Goal: Transaction & Acquisition: Book appointment/travel/reservation

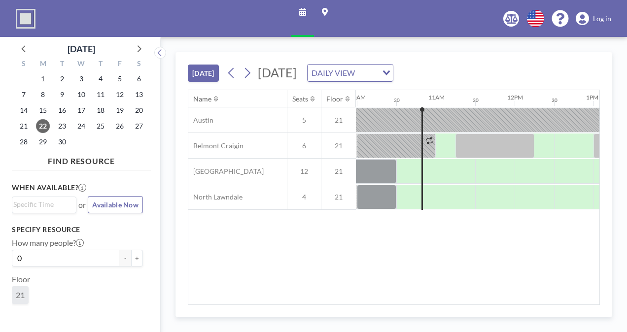
scroll to position [0, 789]
click at [140, 46] on icon at bounding box center [138, 48] width 13 height 13
click at [84, 91] on span "8" at bounding box center [81, 95] width 14 height 14
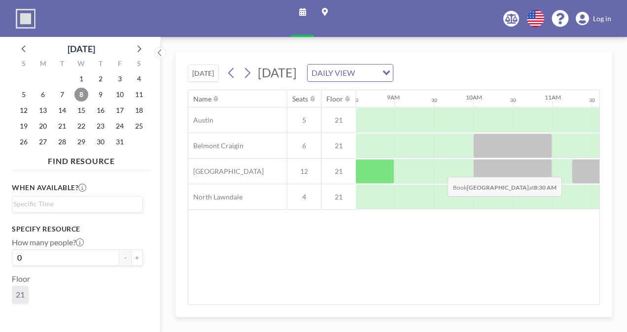
scroll to position [0, 673]
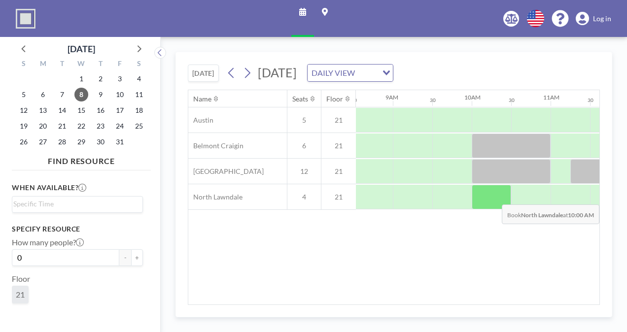
click at [499, 196] on div at bounding box center [491, 197] width 39 height 25
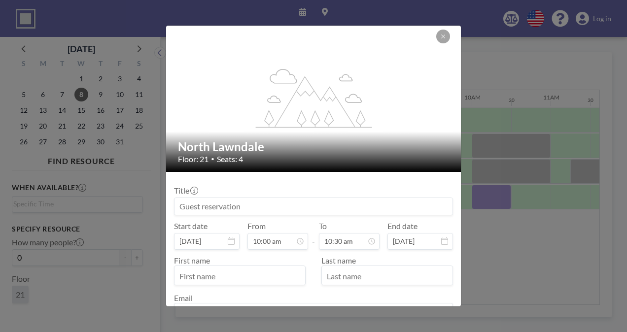
click at [302, 203] on input at bounding box center [314, 206] width 278 height 17
paste input "Empowering the Next Generation: Men's Event"
click at [278, 208] on input "Empowering the Next Generation: Men's Event Planning Meeting" at bounding box center [314, 206] width 278 height 17
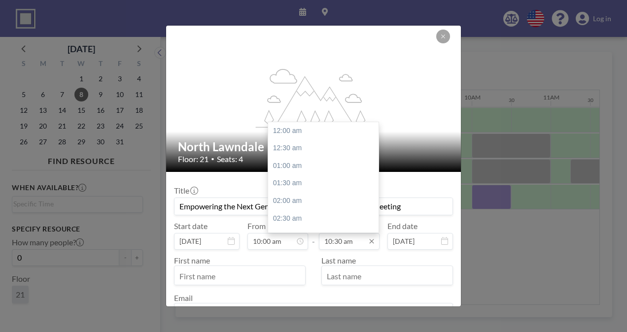
scroll to position [368, 0]
type input "Empowering the Next Generation: Men's Event Planning Meeting"
click at [344, 244] on input "10:30 am" at bounding box center [349, 241] width 61 height 17
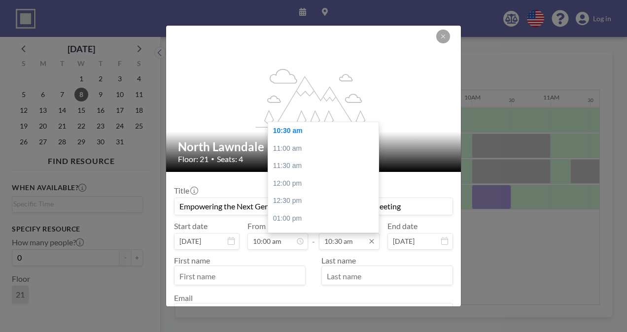
click at [344, 244] on input "10:30 am" at bounding box center [349, 241] width 61 height 17
click at [308, 148] on div "11:00 am" at bounding box center [325, 149] width 115 height 18
type input "11:00 am"
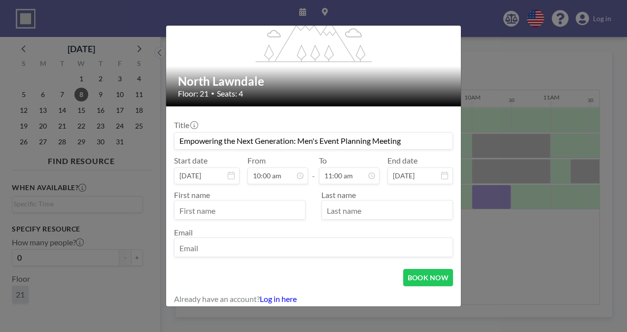
scroll to position [65, 0]
click at [249, 212] on input "text" at bounding box center [240, 211] width 131 height 17
type input "[PERSON_NAME]"
click at [334, 212] on input "text" at bounding box center [387, 211] width 131 height 17
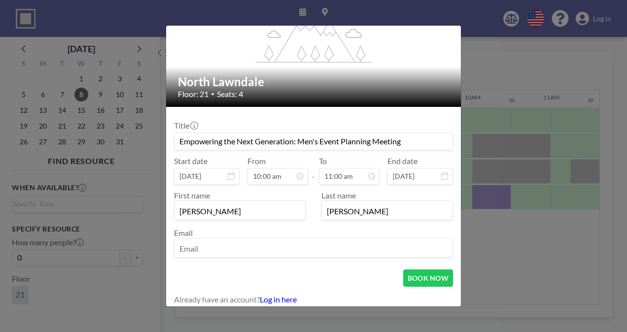
type input "[PERSON_NAME]"
click at [269, 242] on input "email" at bounding box center [314, 249] width 278 height 17
type input "[EMAIL_ADDRESS][DOMAIN_NAME]"
click at [426, 272] on button "BOOK NOW" at bounding box center [428, 278] width 50 height 17
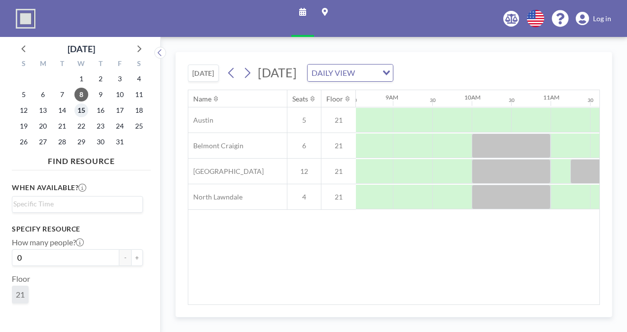
click at [85, 105] on span "15" at bounding box center [81, 111] width 14 height 14
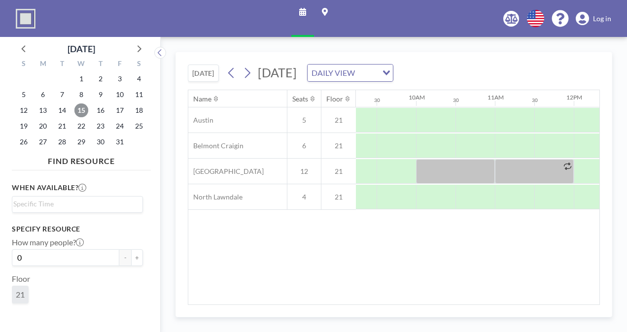
scroll to position [0, 739]
click at [81, 140] on span "29" at bounding box center [81, 142] width 14 height 14
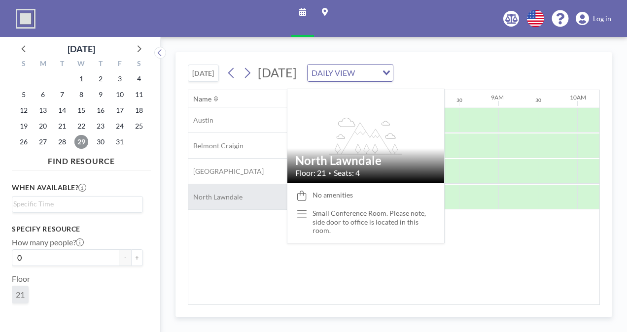
scroll to position [0, 592]
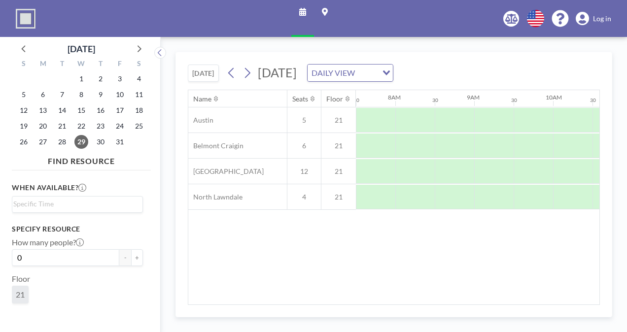
click at [329, 271] on div "Name Seats Floor 12AM 30 1AM 30 2AM 30 3AM 30 4AM 30 5AM 30 6AM 30 7AM 30 8AM 3…" at bounding box center [393, 197] width 411 height 214
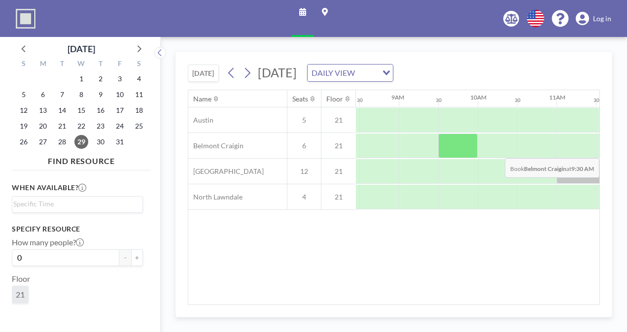
scroll to position [0, 674]
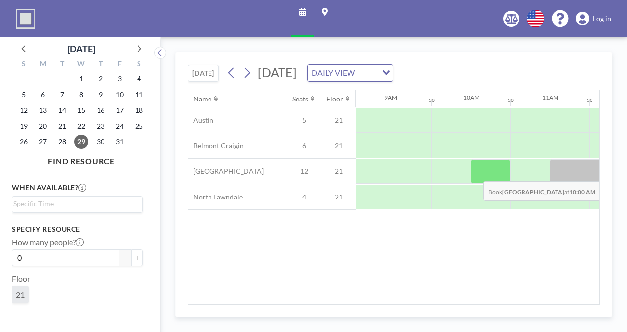
click at [475, 173] on div at bounding box center [490, 171] width 39 height 25
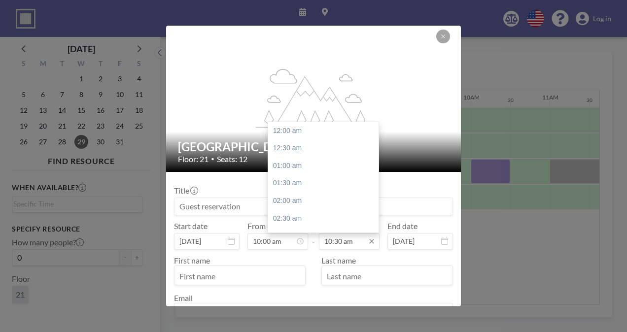
click at [349, 240] on input "10:30 am" at bounding box center [349, 241] width 61 height 17
click at [301, 149] on div "11:00 am" at bounding box center [325, 149] width 115 height 18
type input "11:00 am"
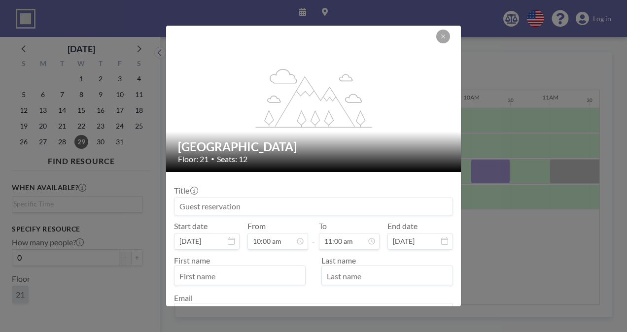
click at [242, 199] on input at bounding box center [314, 206] width 278 height 17
paste input "Empowering the Next Generation: Men's Event Planning Meeting"
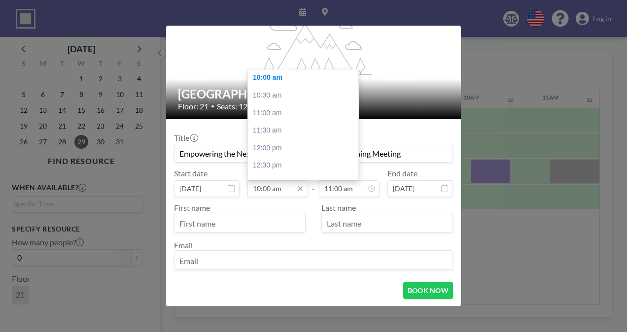
scroll to position [53, 0]
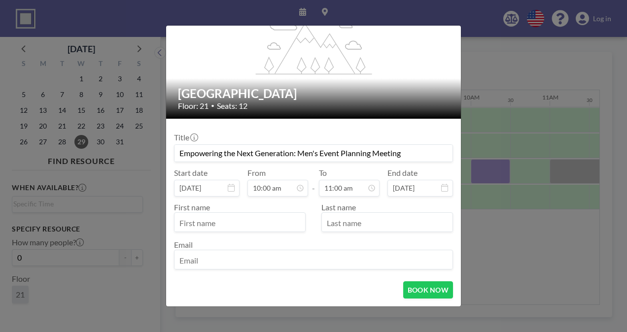
type input "Empowering the Next Generation: Men's Event Planning Meeting"
click at [231, 215] on input "text" at bounding box center [240, 223] width 131 height 17
click at [227, 221] on input "text" at bounding box center [240, 223] width 131 height 17
type input "[PERSON_NAME]"
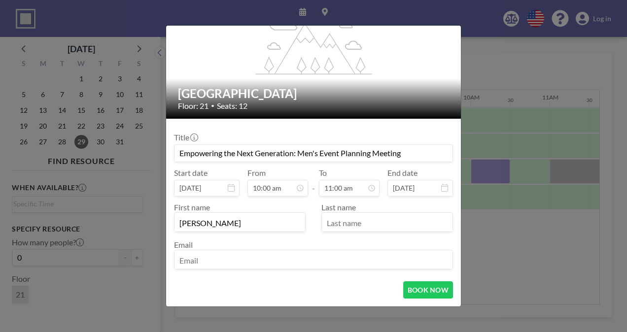
click at [336, 221] on input "text" at bounding box center [387, 223] width 131 height 17
click at [346, 223] on input "[PERSON_NAME]" at bounding box center [387, 223] width 131 height 17
type input "[PERSON_NAME]"
click at [286, 260] on input "email" at bounding box center [314, 260] width 278 height 17
type input "[EMAIL_ADDRESS][DOMAIN_NAME]"
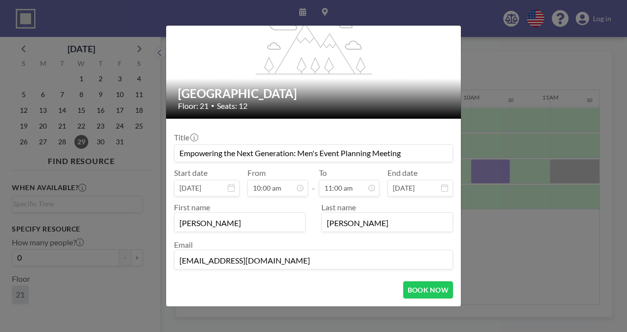
scroll to position [351, 0]
click at [429, 283] on button "BOOK NOW" at bounding box center [428, 290] width 50 height 17
